Goal: Find specific page/section: Find specific page/section

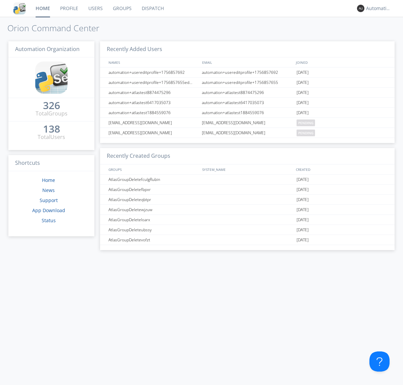
click at [152, 8] on link "Dispatch" at bounding box center [153, 8] width 32 height 17
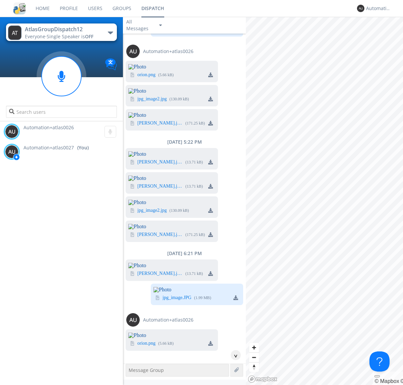
scroll to position [1205, 0]
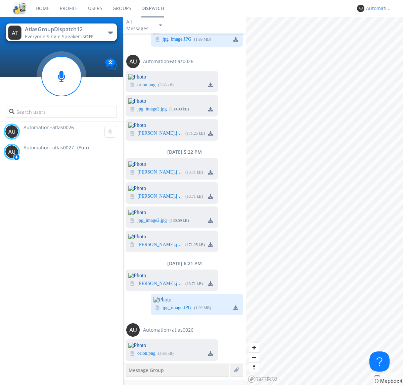
click at [376, 8] on div "Automation+atlas0027" at bounding box center [378, 8] width 25 height 7
